Goal: Find specific fact: Find contact information

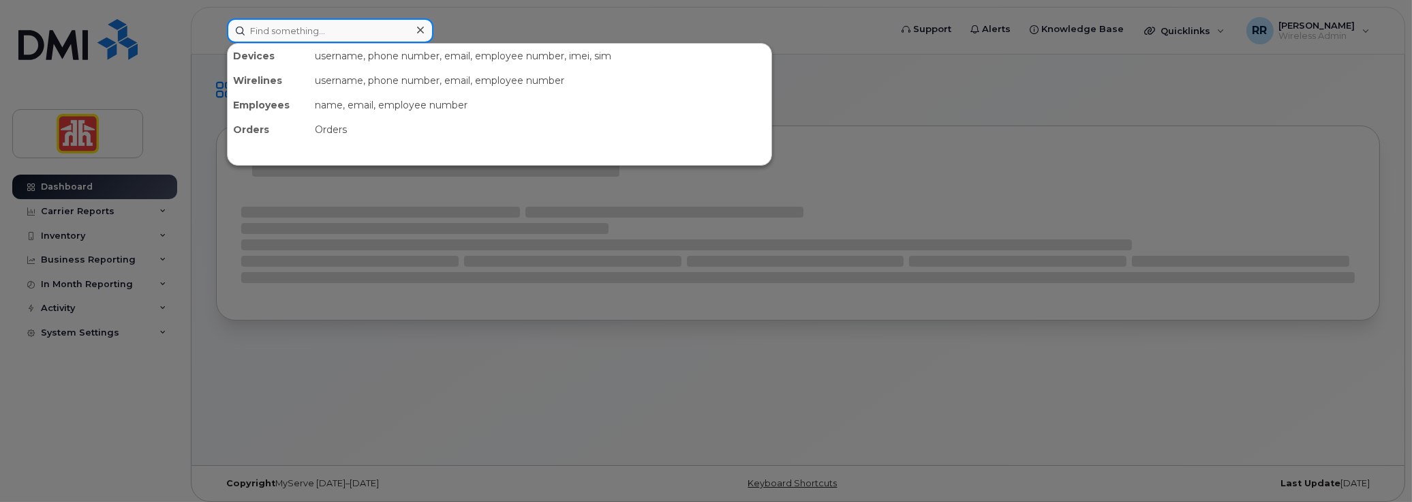
click at [280, 23] on input at bounding box center [330, 30] width 207 height 25
paste input "RASD3"
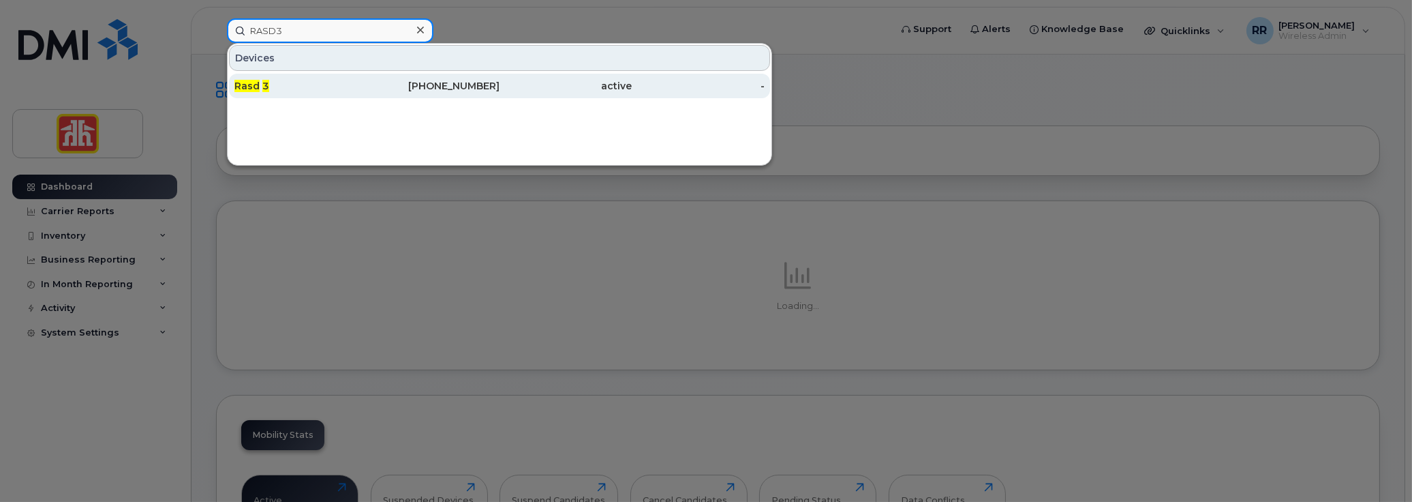
type input "RASD3"
click at [294, 78] on div "Rasd 3" at bounding box center [300, 86] width 133 height 25
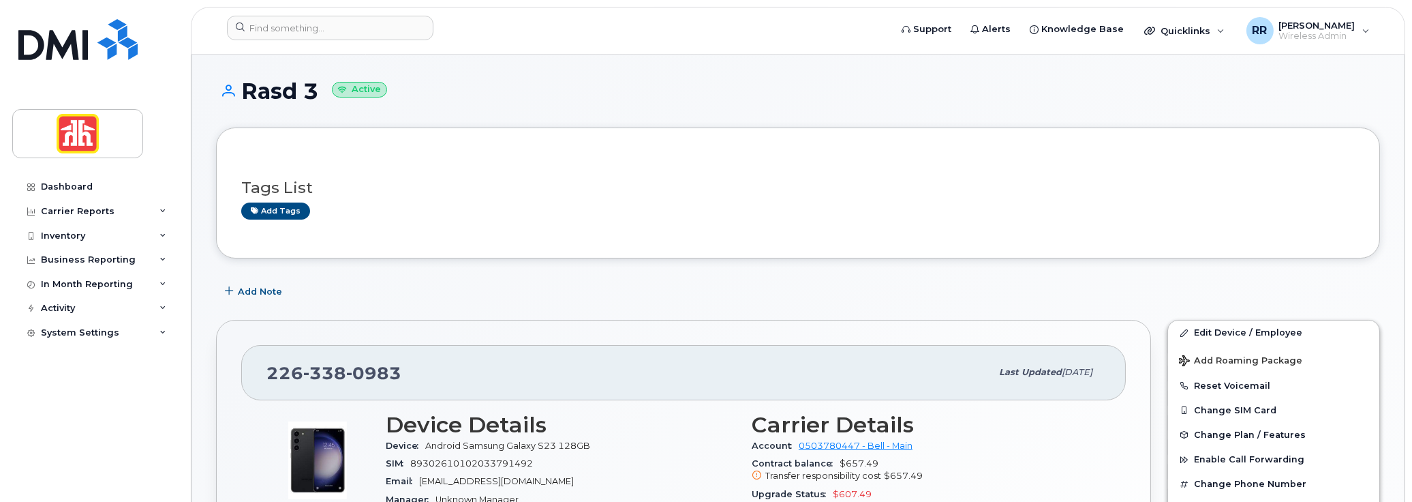
click at [272, 364] on div "[PHONE_NUMBER] Last updated [DATE]" at bounding box center [683, 372] width 885 height 55
drag, startPoint x: 270, startPoint y: 365, endPoint x: 393, endPoint y: 367, distance: 123.4
click at [393, 367] on span "[PHONE_NUMBER]" at bounding box center [334, 373] width 135 height 20
copy span "[PHONE_NUMBER]"
